Goal: Transaction & Acquisition: Purchase product/service

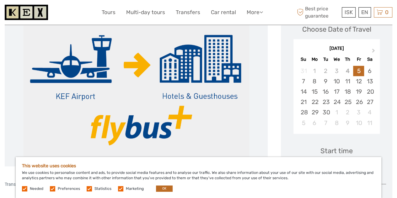
scroll to position [96, 0]
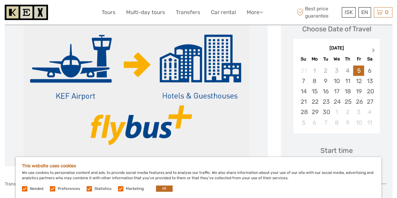
click at [375, 51] on button "Next Month" at bounding box center [374, 52] width 10 height 10
click at [306, 113] on div "26" at bounding box center [303, 112] width 11 height 10
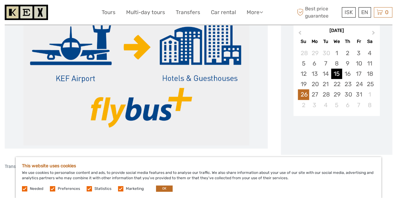
scroll to position [114, 0]
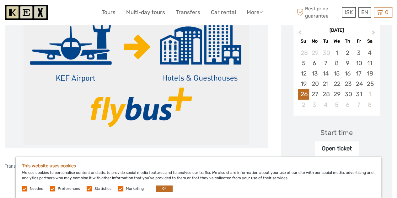
click at [55, 189] on label at bounding box center [52, 188] width 5 height 5
click at [0, 0] on input "checkbox" at bounding box center [0, 0] width 0 height 0
click at [87, 189] on label at bounding box center [89, 188] width 5 height 5
click at [0, 0] on input "checkbox" at bounding box center [0, 0] width 0 height 0
click at [118, 187] on label at bounding box center [120, 188] width 5 height 5
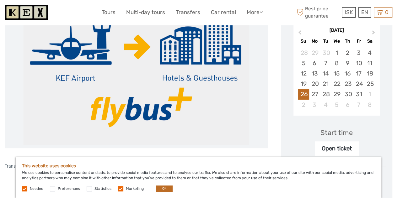
click at [0, 0] on input "checkbox" at bounding box center [0, 0] width 0 height 0
click at [161, 189] on button "OK" at bounding box center [164, 189] width 17 height 6
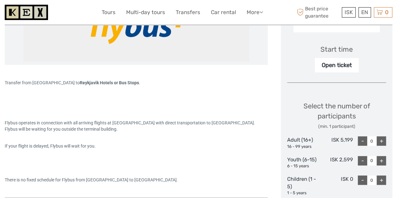
scroll to position [198, 0]
click at [379, 140] on div "+" at bounding box center [381, 140] width 9 height 9
type input "1"
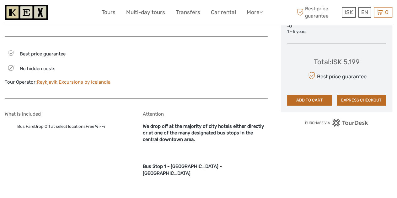
scroll to position [360, 0]
click at [301, 100] on button "ADD TO CART" at bounding box center [309, 100] width 45 height 11
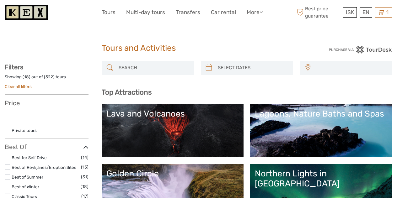
select select
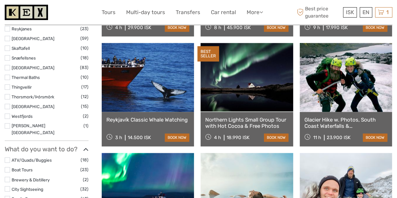
scroll to position [428, 0]
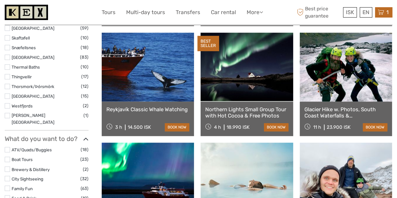
click at [389, 15] on span "1" at bounding box center [387, 12] width 4 height 6
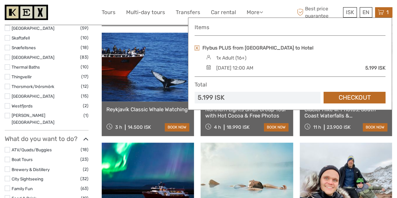
scroll to position [428, 0]
click at [232, 47] on link "Flybus PLUS from [GEOGRAPHIC_DATA] to Hotel" at bounding box center [257, 48] width 111 height 7
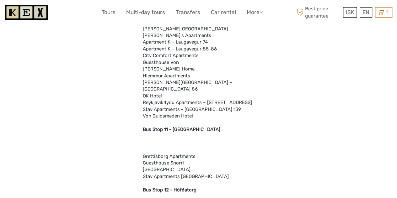
scroll to position [1237, 0]
drag, startPoint x: 198, startPoint y: 122, endPoint x: 48, endPoint y: 105, distance: 150.9
click at [48, 105] on div "What is included Bus FareDrop Off at select locationsFree Wi-Fi" at bounding box center [67, 77] width 125 height 1686
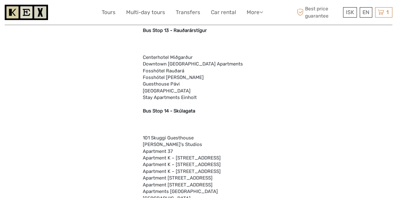
scroll to position [1450, 0]
